Goal: Navigation & Orientation: Find specific page/section

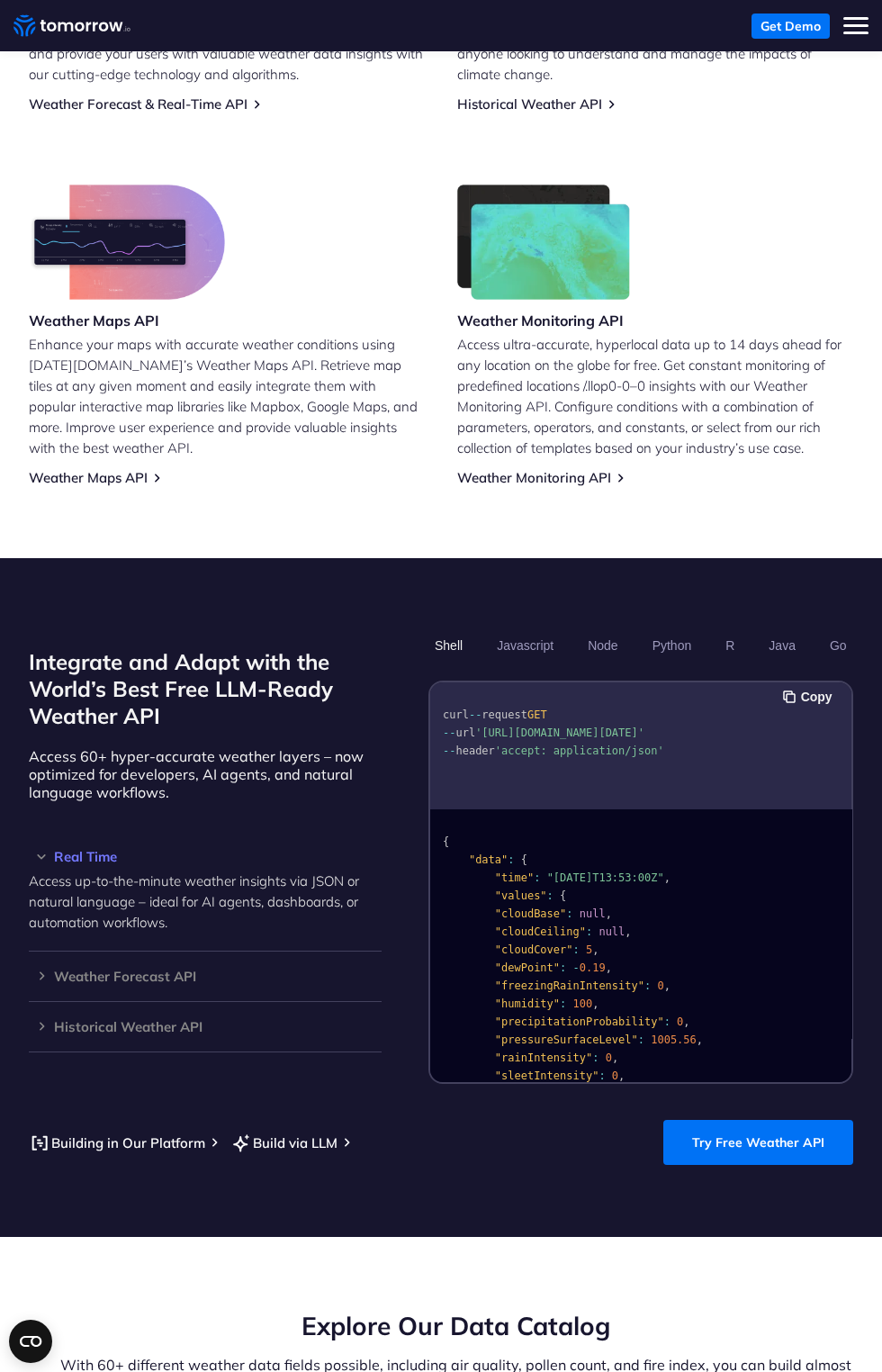
scroll to position [1116, 0]
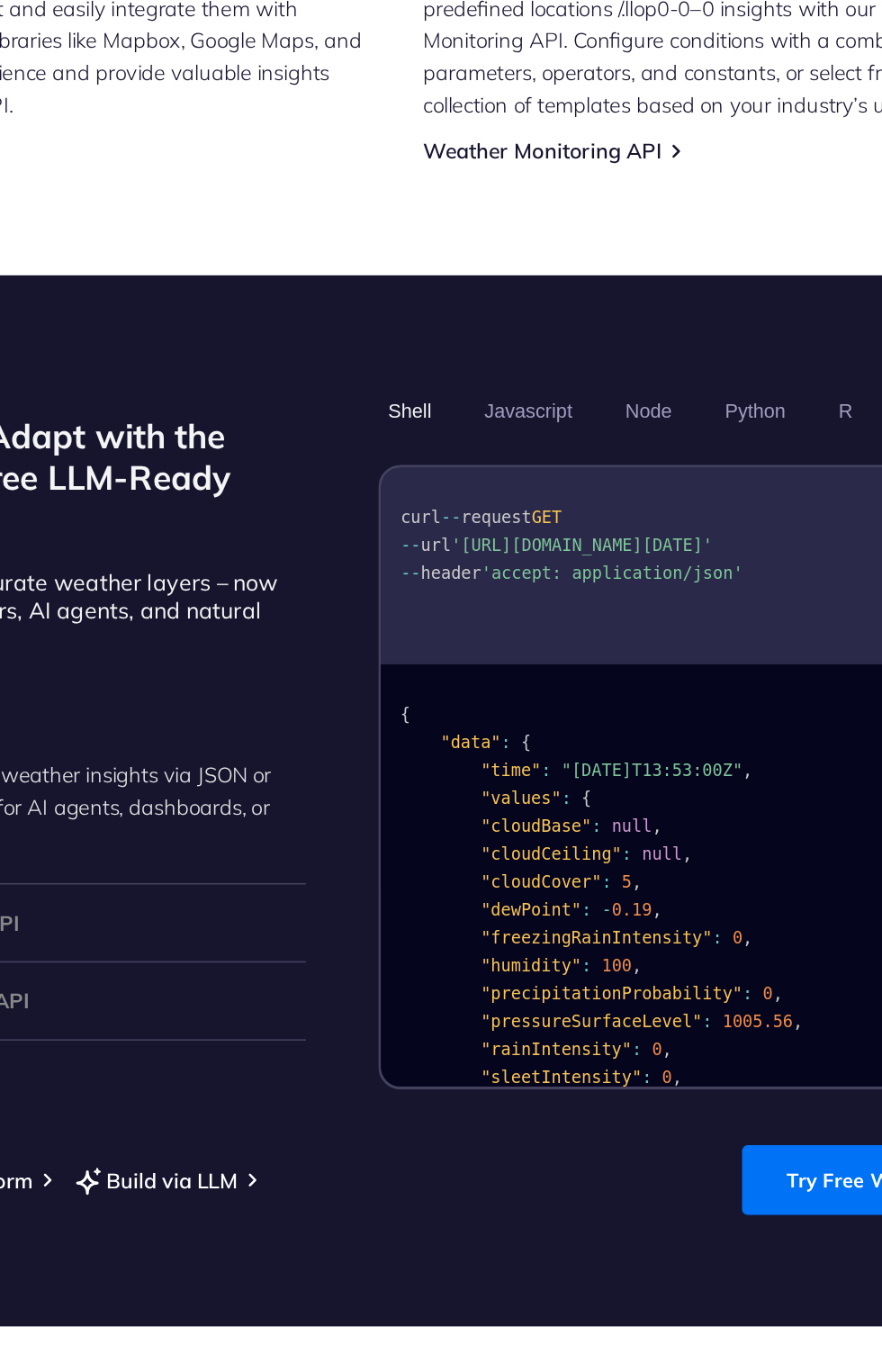
click at [492, 596] on button "Javascript" at bounding box center [527, 581] width 70 height 30
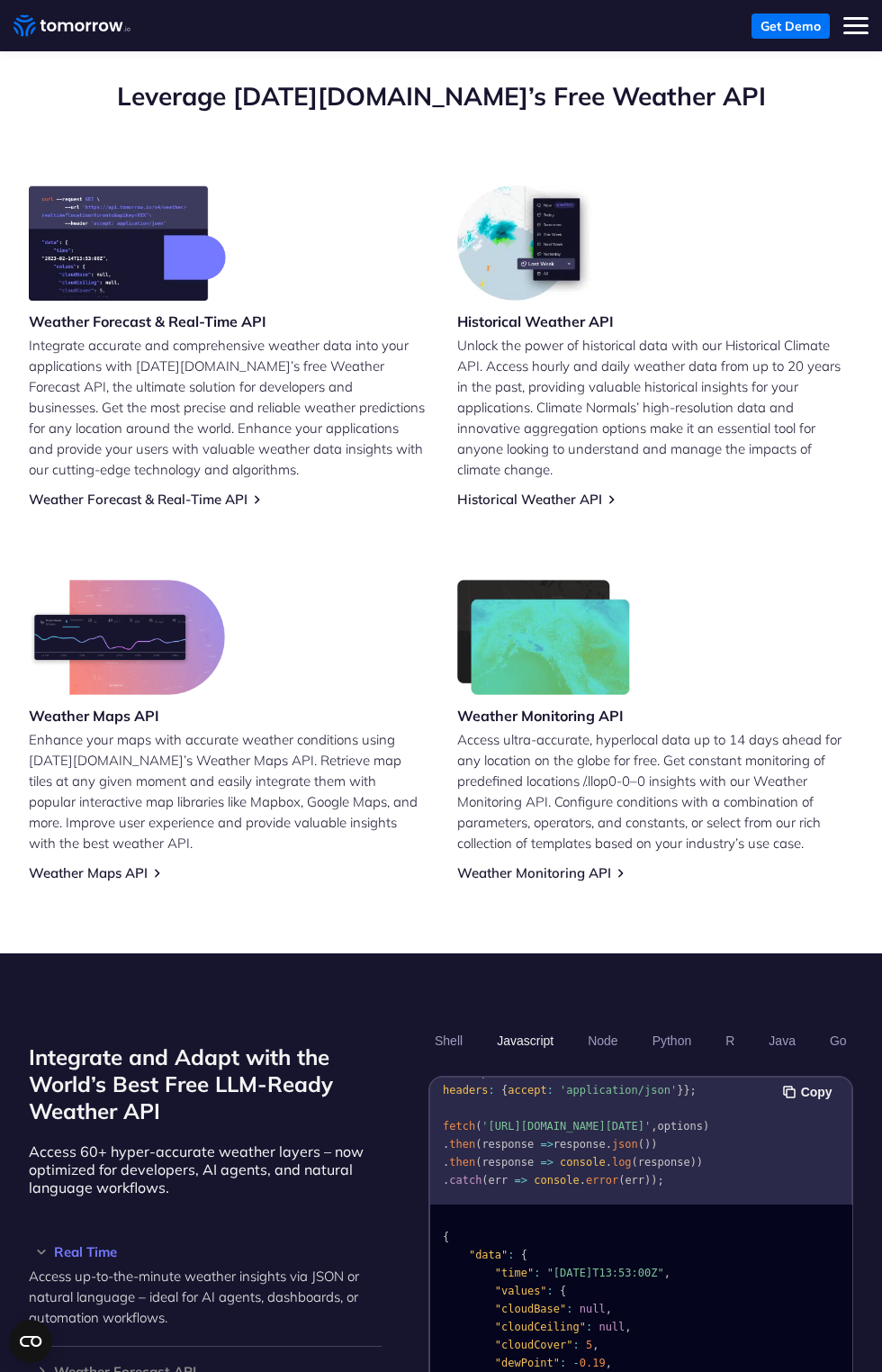
scroll to position [620, 0]
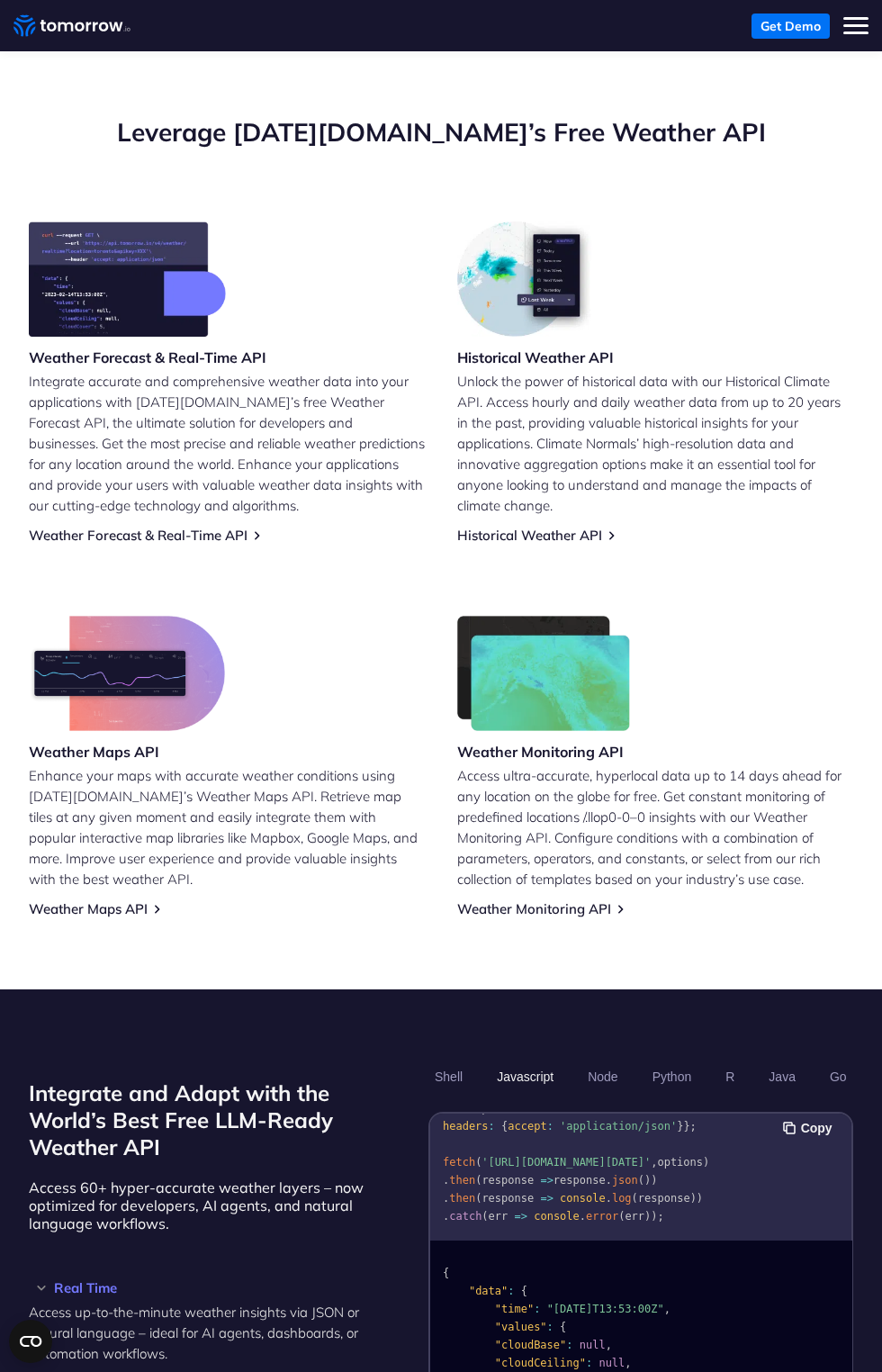
click at [248, 544] on link "Weather Forecast & Real-Time API" at bounding box center [139, 535] width 219 height 17
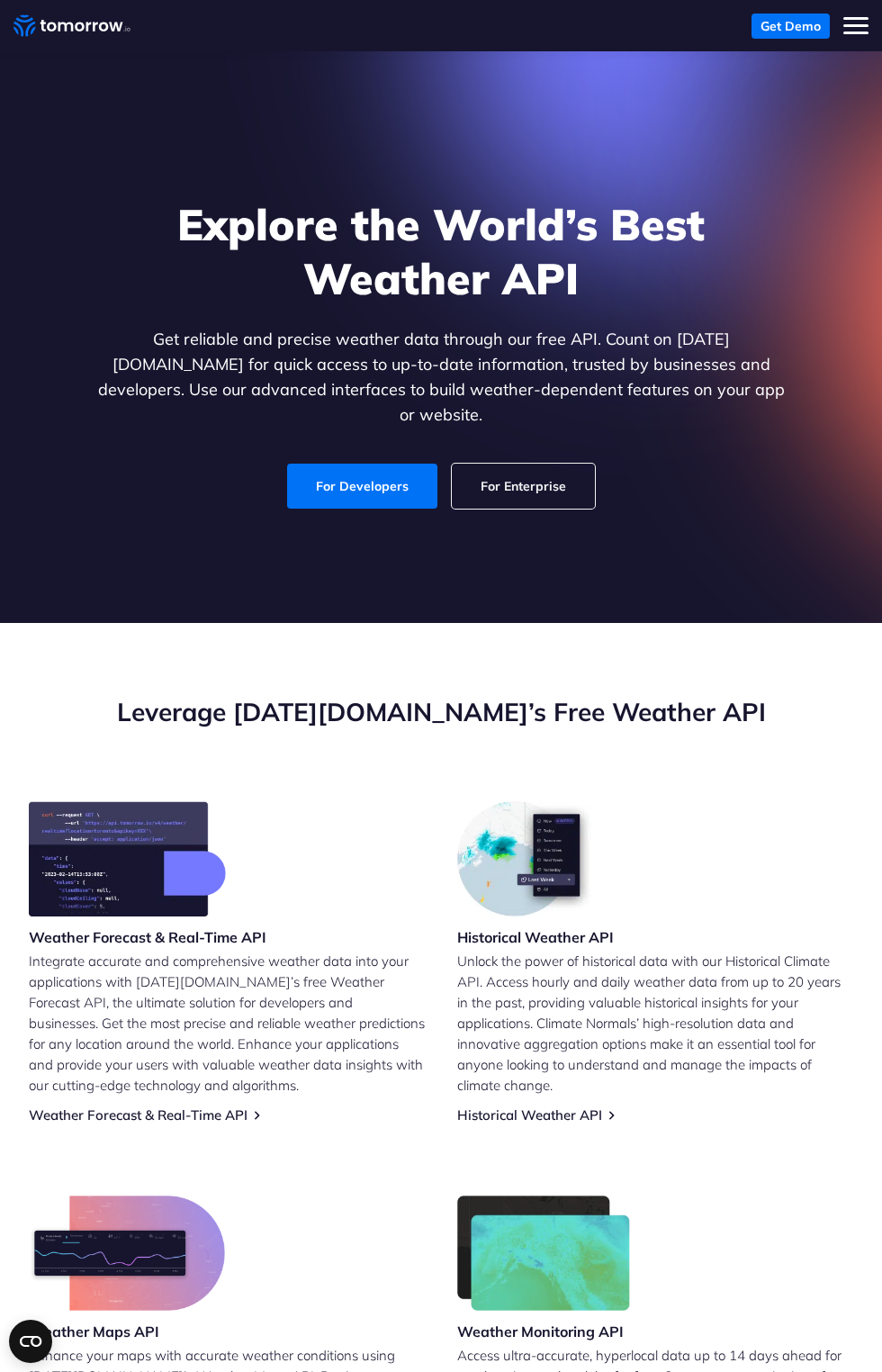
scroll to position [107, 0]
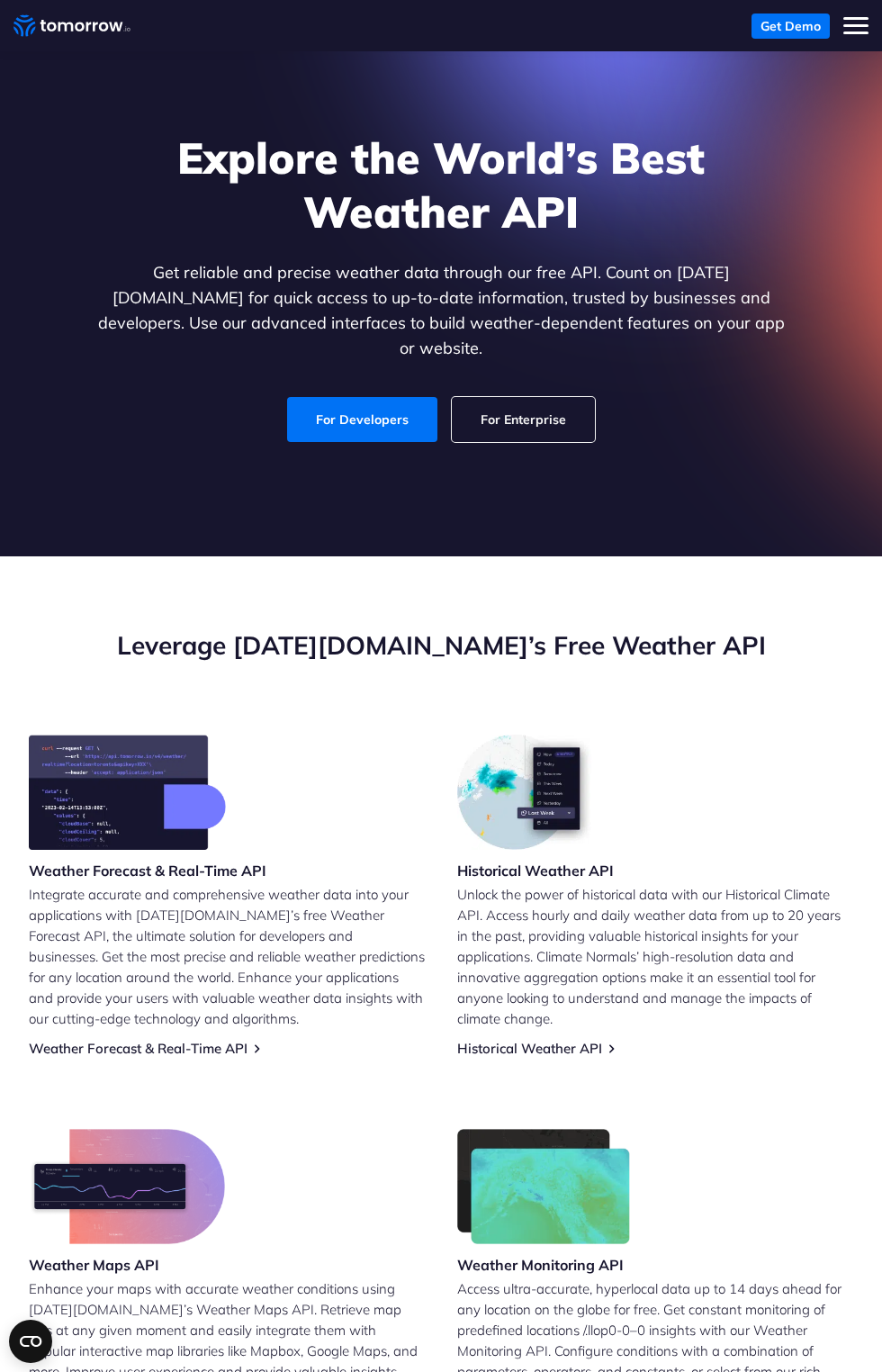
click at [318, 442] on link "For Developers" at bounding box center [363, 419] width 151 height 45
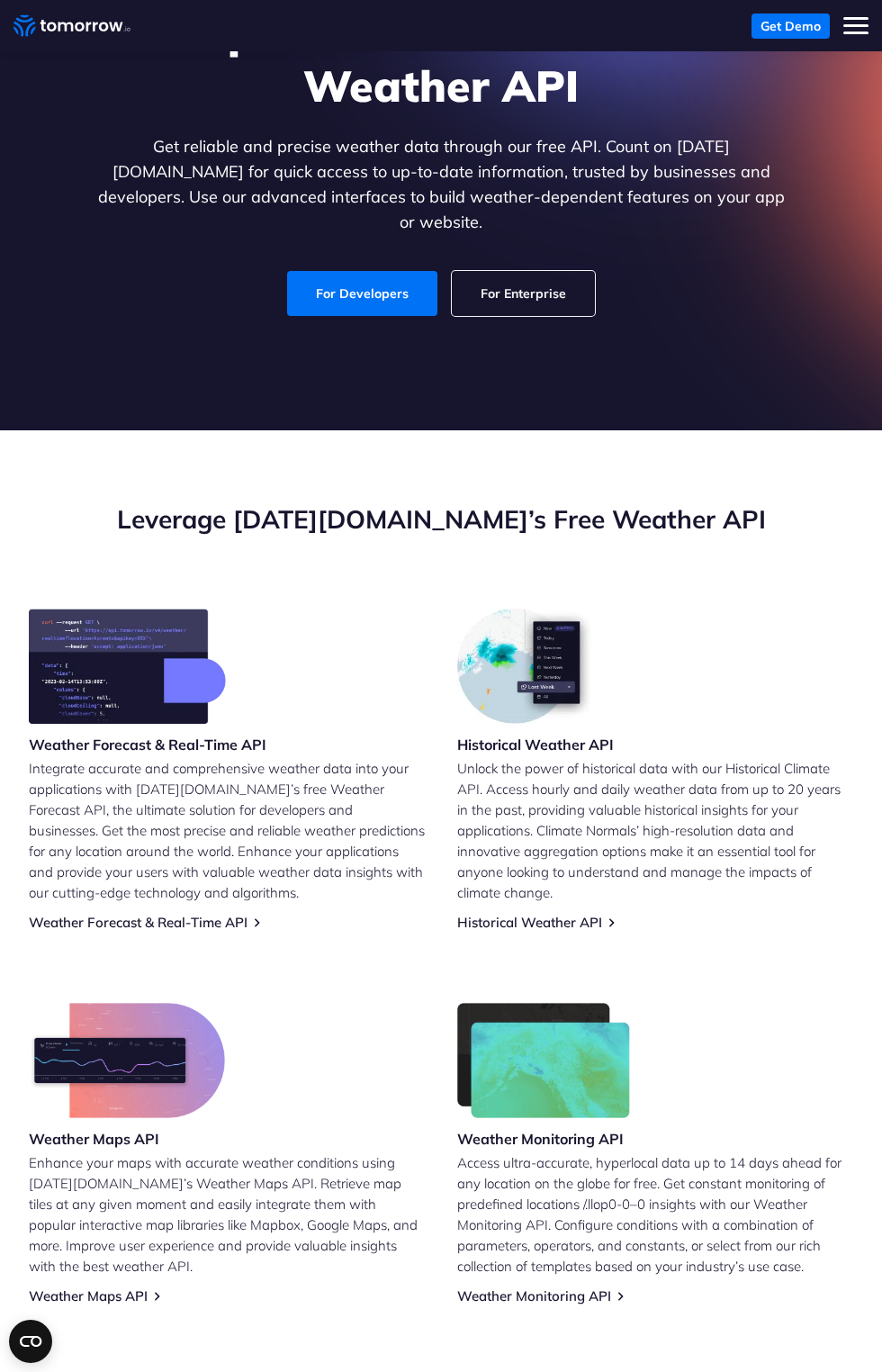
scroll to position [244, 0]
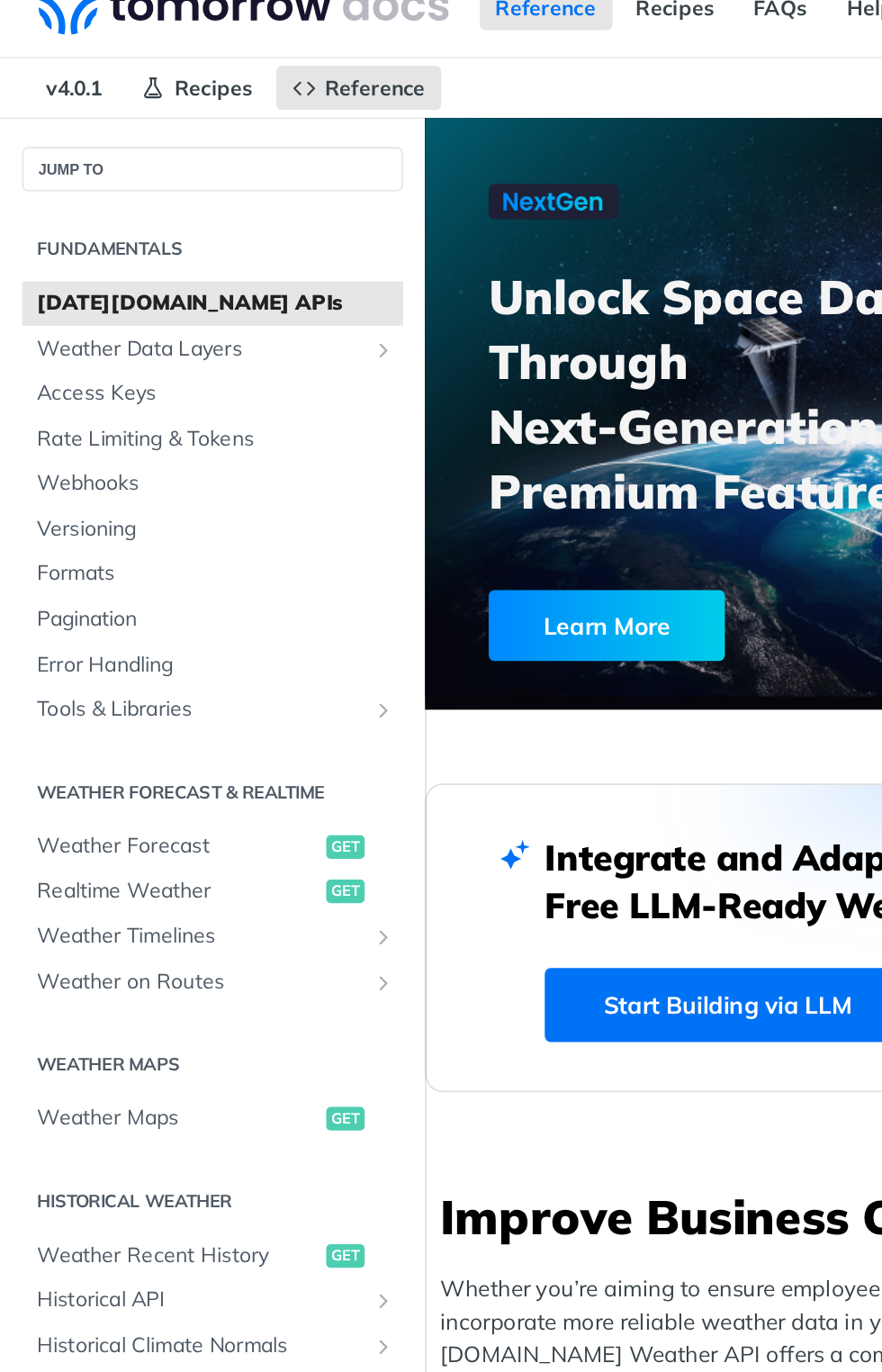
click at [808, 43] on link "Log In" at bounding box center [836, 29] width 57 height 27
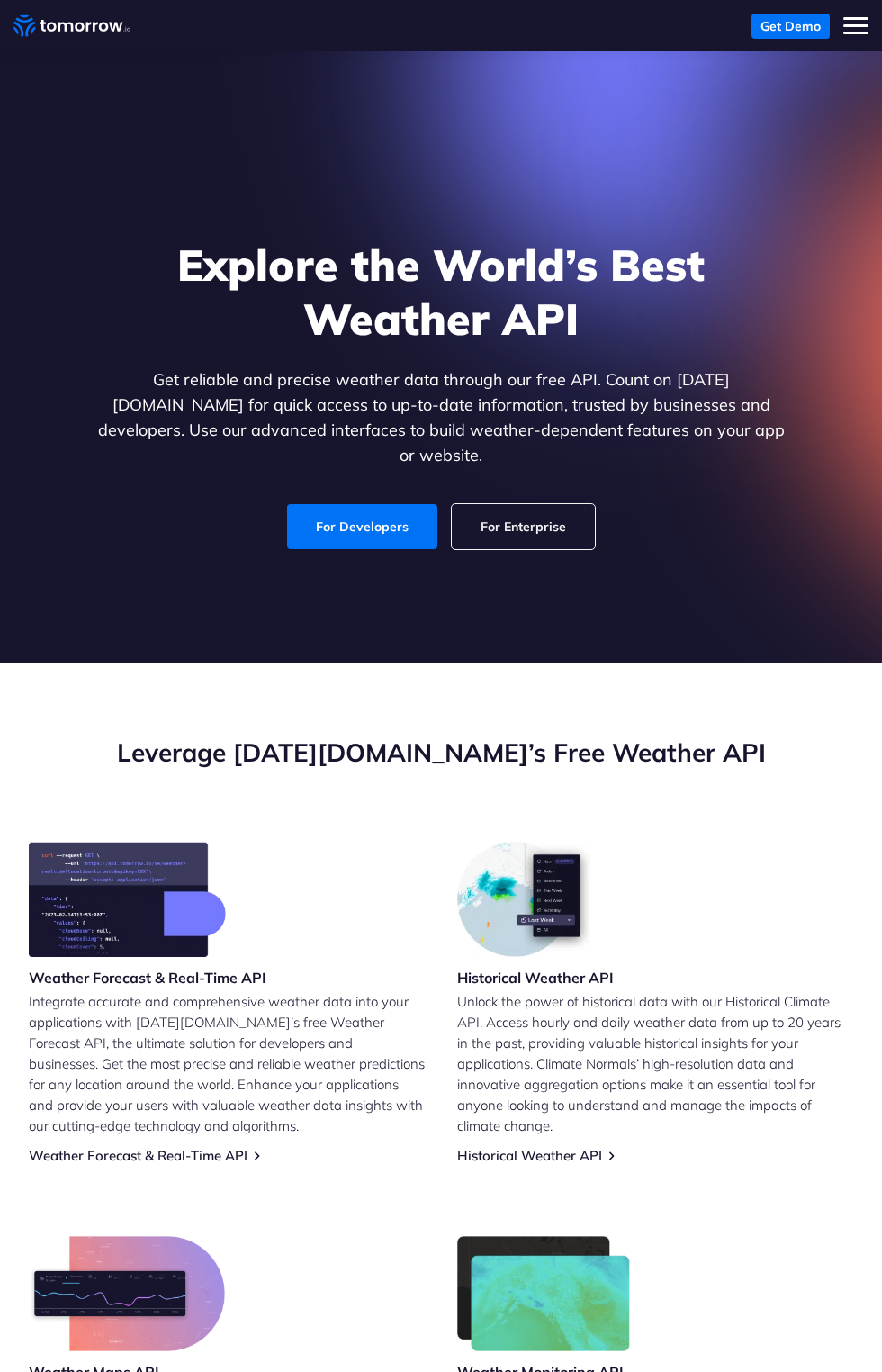
scroll to position [244, 0]
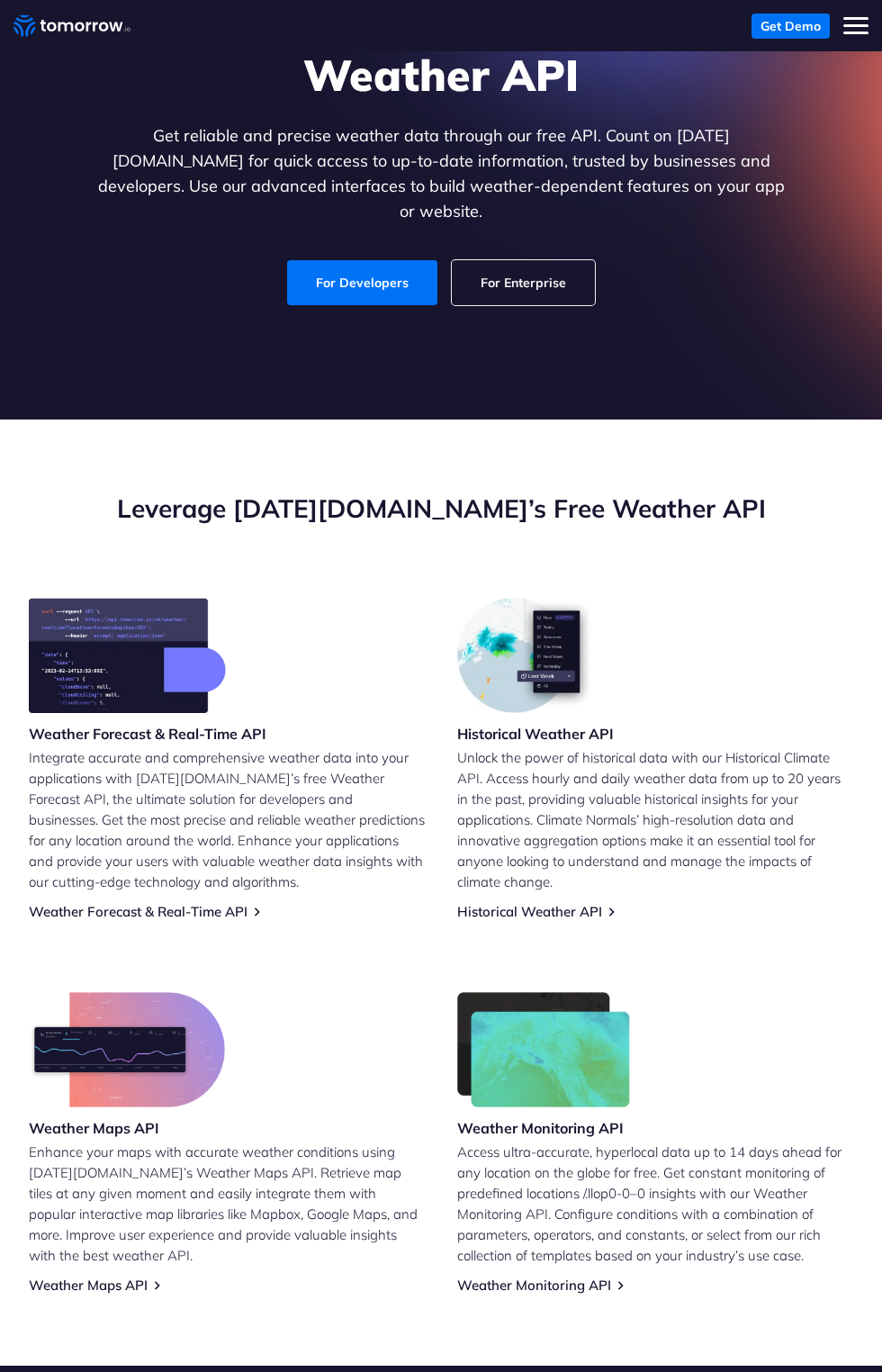
click at [553, 305] on link "For Enterprise" at bounding box center [524, 283] width 143 height 45
